Goal: Task Accomplishment & Management: Manage account settings

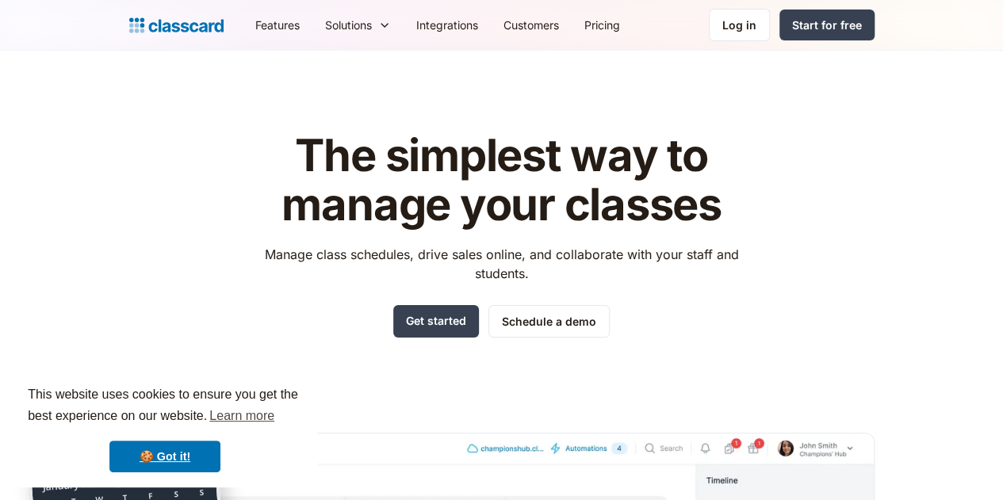
click at [810, 35] on nav "Features Resources Blog The latest industry news, updates and info. Customer st…" at bounding box center [559, 25] width 632 height 36
click at [770, 27] on link "Log in" at bounding box center [739, 25] width 61 height 33
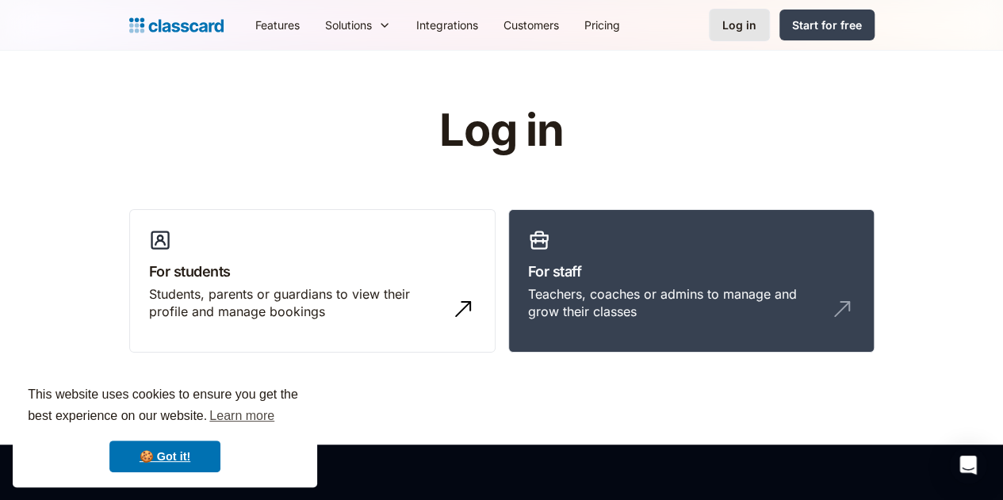
click at [770, 25] on link "Log in" at bounding box center [739, 25] width 61 height 33
click at [775, 272] on h3 "For staff" at bounding box center [691, 271] width 327 height 21
